Goal: Information Seeking & Learning: Check status

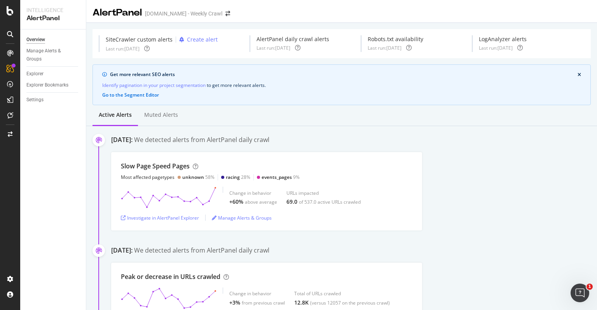
scroll to position [46, 0]
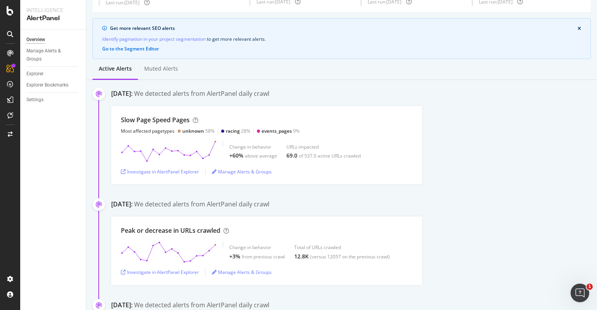
click at [339, 64] on div "Active alerts Muted alerts" at bounding box center [341, 69] width 510 height 21
click at [338, 42] on div "Identify pagination in your project segmentation to get more relevant alerts ." at bounding box center [341, 39] width 478 height 8
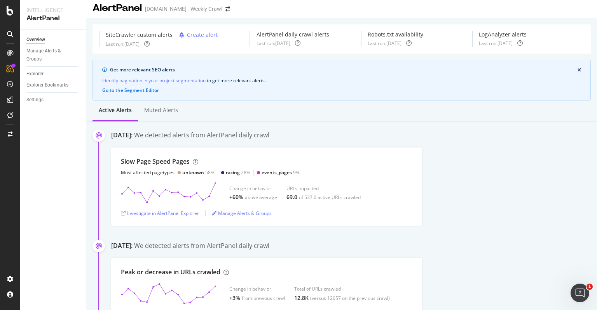
scroll to position [0, 0]
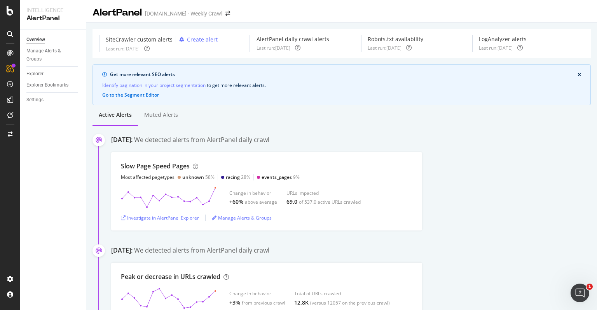
click at [338, 42] on div "SiteCrawler custom alerts Create alert Last run: [DATE] AlertPanel daily crawl …" at bounding box center [328, 43] width 458 height 17
click at [336, 11] on div "AlertPanel [DOMAIN_NAME] - Weekly Crawl" at bounding box center [341, 9] width 510 height 19
click at [337, 42] on div "SiteCrawler custom alerts Create alert Last run: [DATE] AlertPanel daily crawl …" at bounding box center [328, 43] width 458 height 17
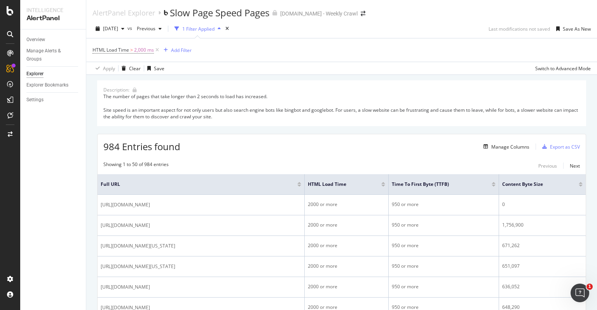
click at [256, 46] on div "HTML Load Time > 2,000 ms Add Filter" at bounding box center [341, 49] width 498 height 23
